Goal: Task Accomplishment & Management: Manage account settings

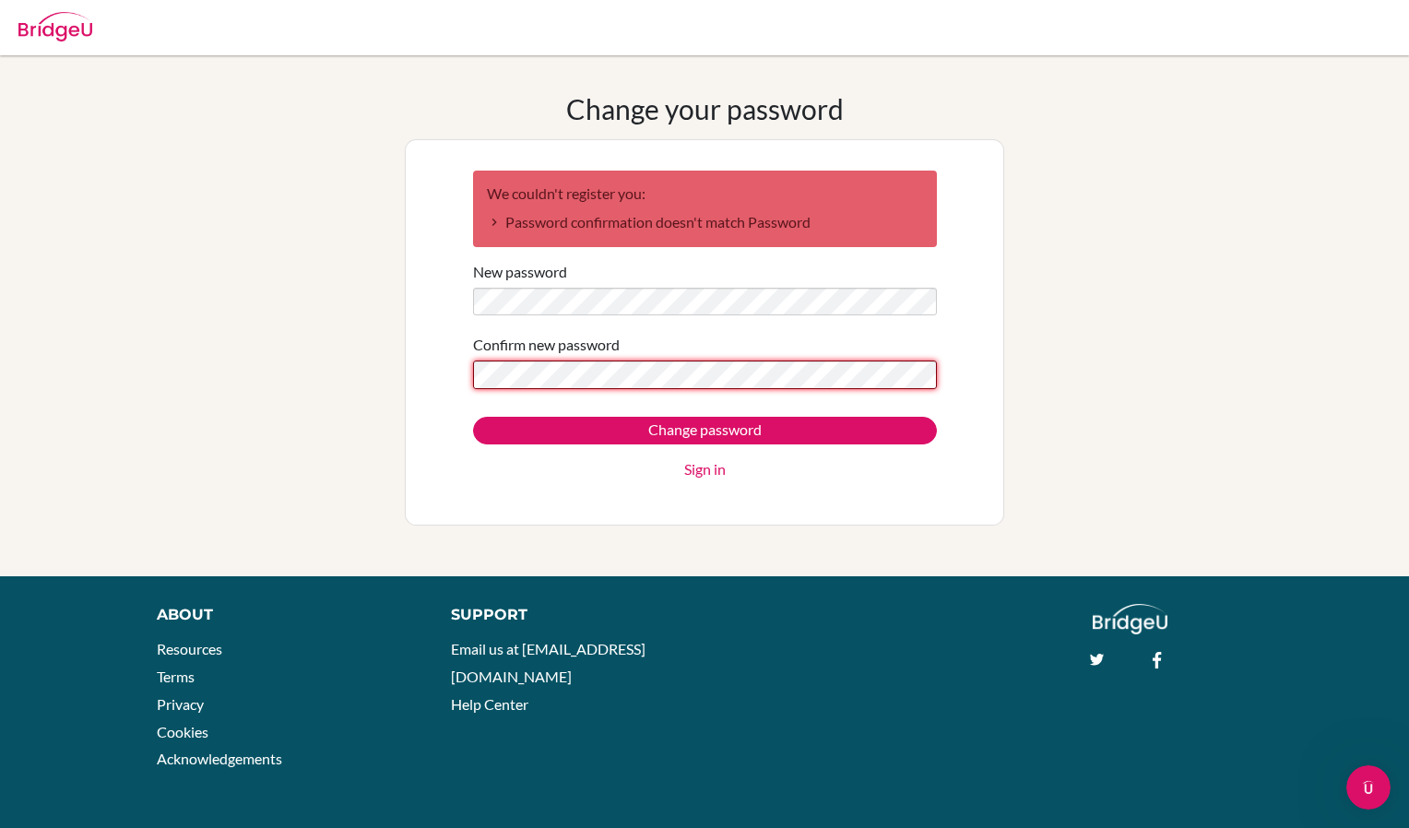
click at [473, 417] on input "Change password" at bounding box center [705, 431] width 464 height 28
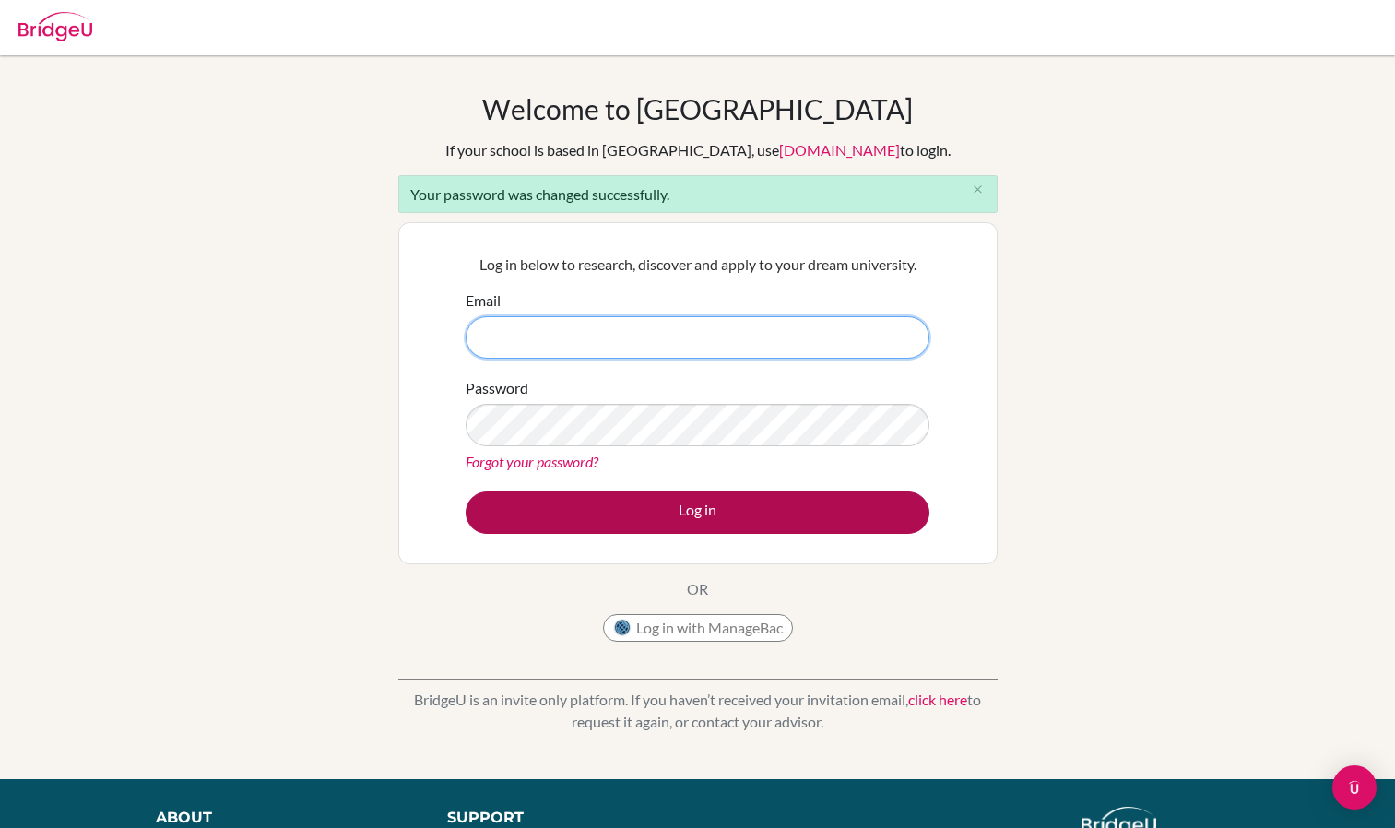
type input "[EMAIL_ADDRESS][DOMAIN_NAME]"
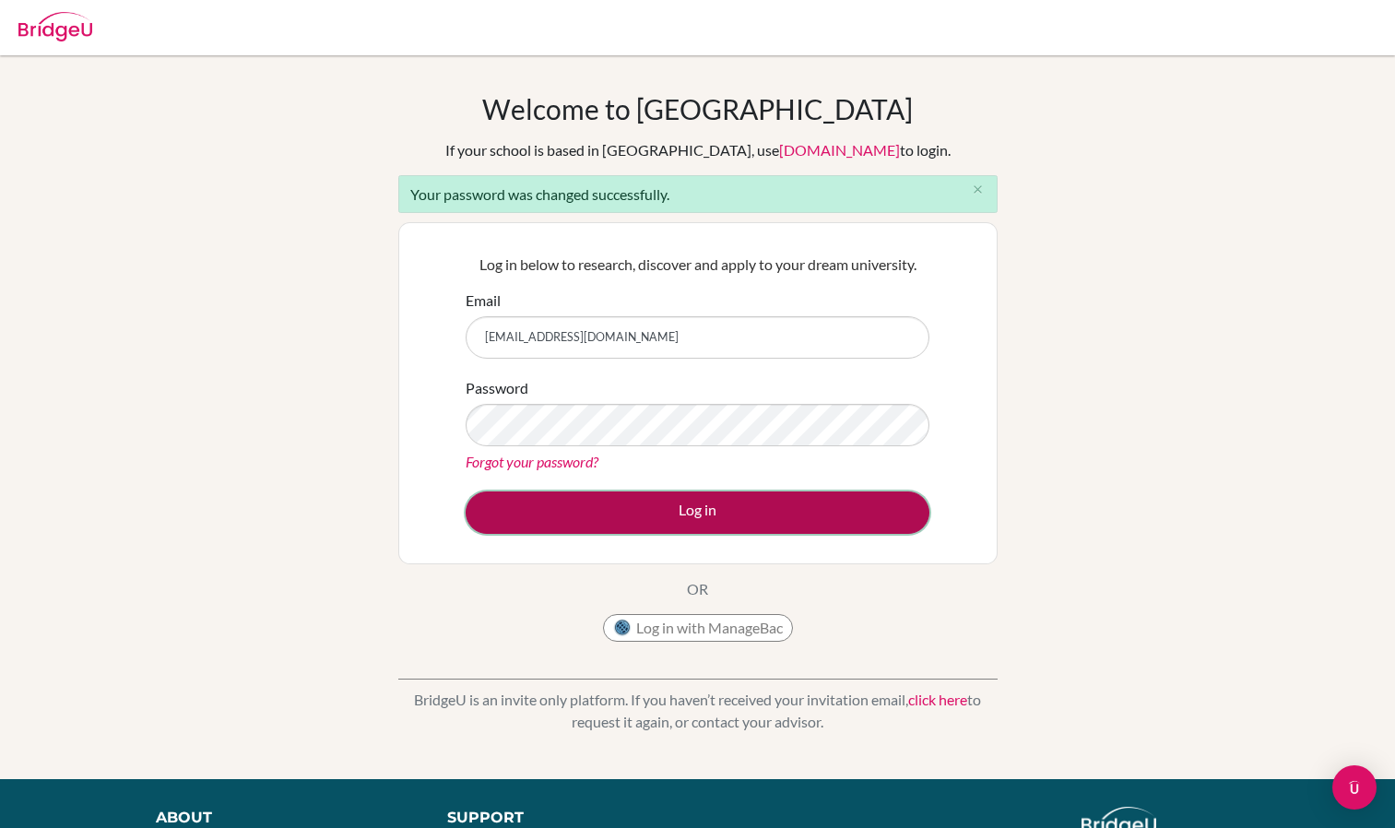
click at [718, 508] on button "Log in" at bounding box center [698, 513] width 464 height 42
